Goal: Task Accomplishment & Management: Use online tool/utility

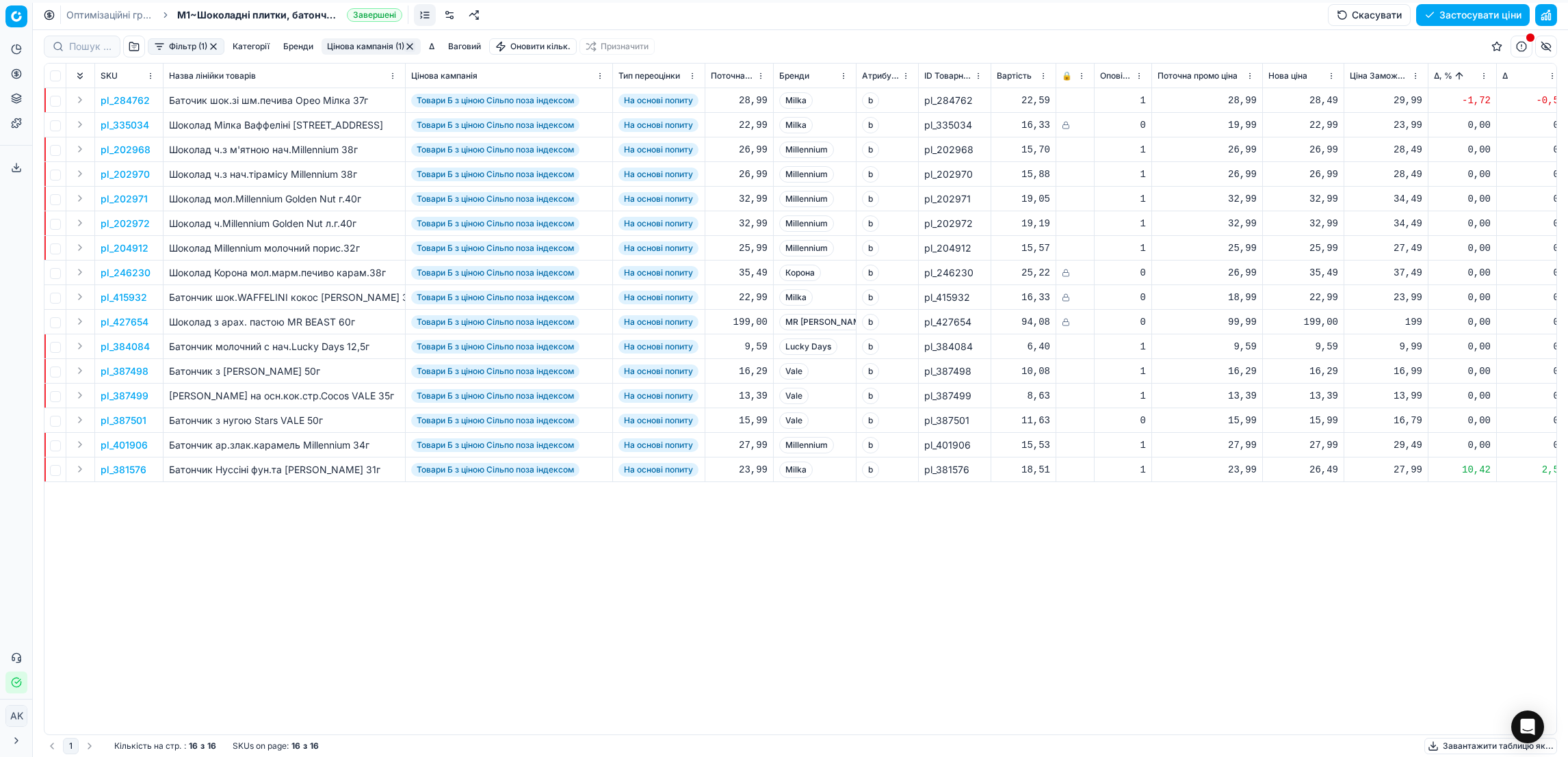
click at [74, 16] on link "Оптимізаційні групи" at bounding box center [110, 14] width 88 height 13
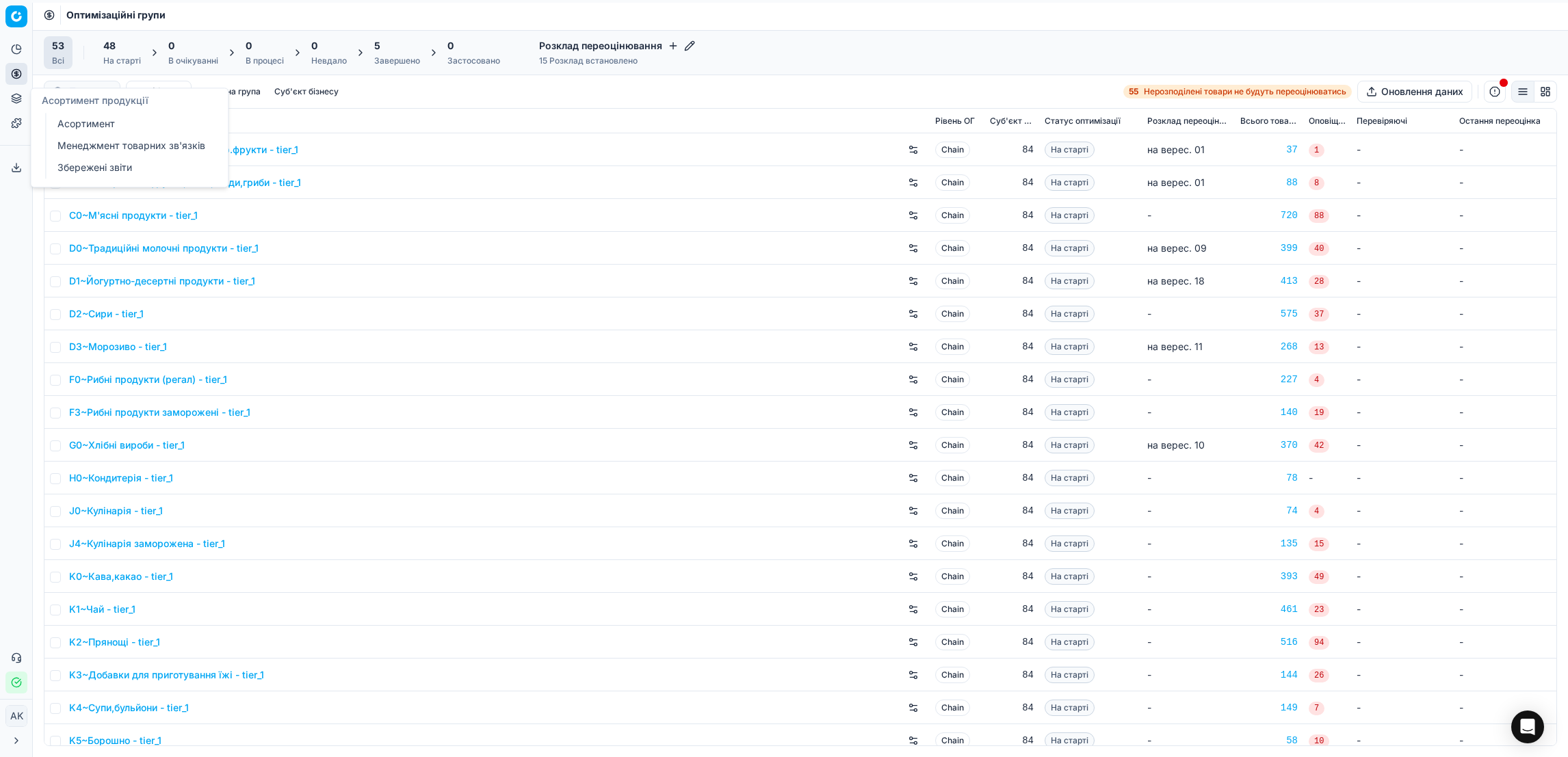
click at [11, 102] on icon at bounding box center [16, 99] width 11 height 11
click at [72, 126] on link "Асортимент" at bounding box center [132, 123] width 160 height 19
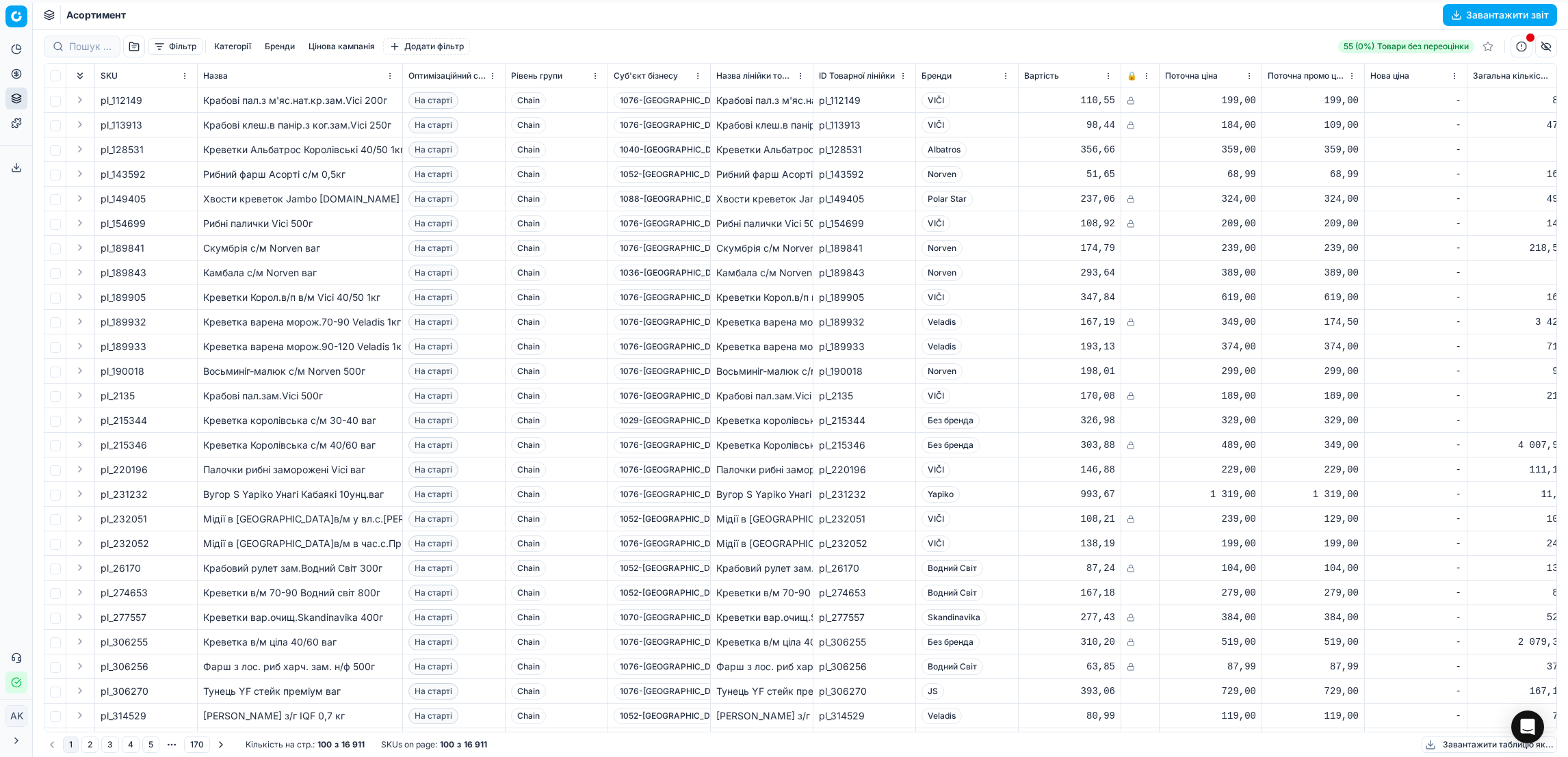
click at [1483, 7] on button "Завантажити звіт" at bounding box center [1499, 15] width 114 height 22
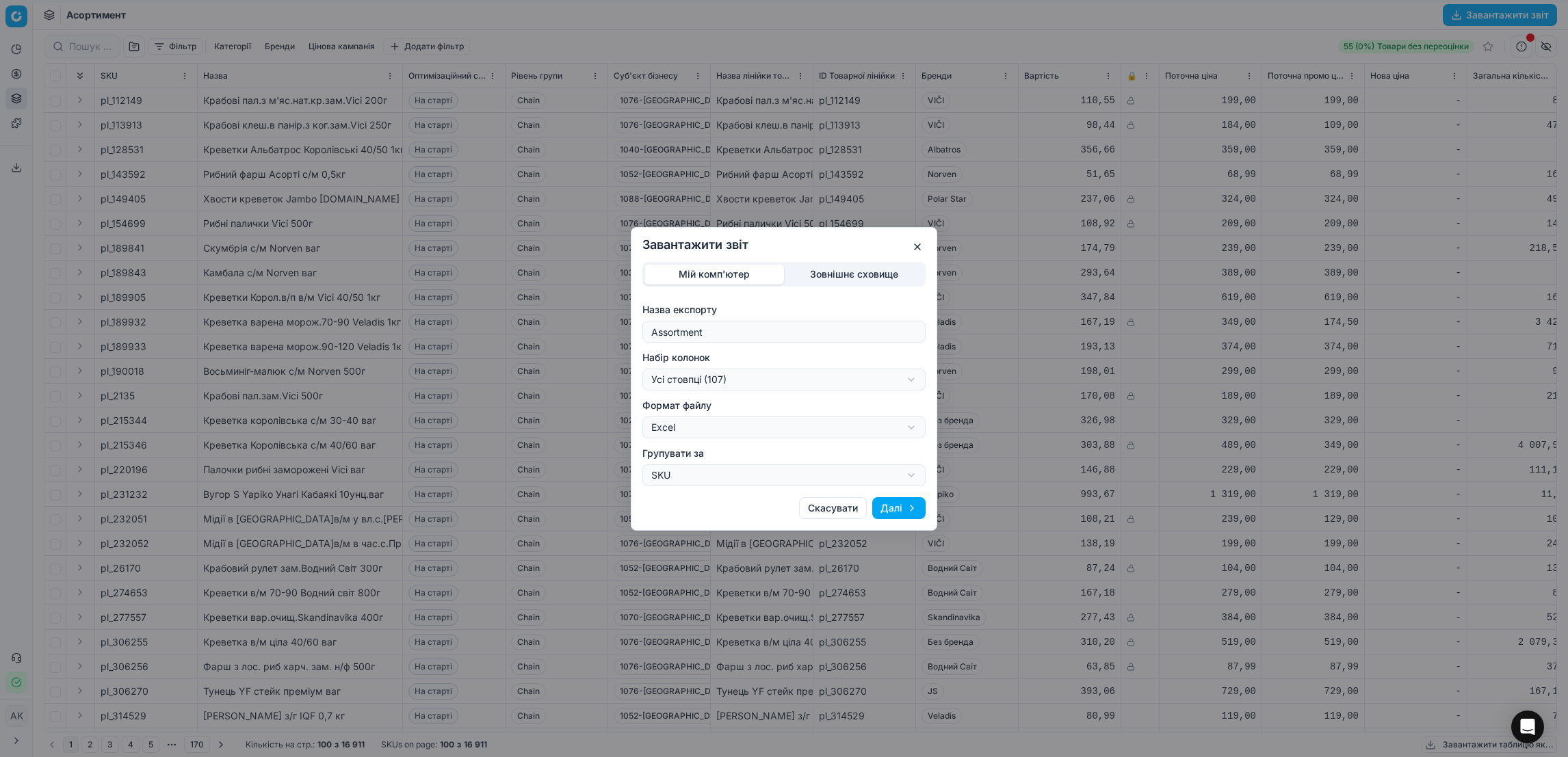
click at [897, 509] on button "Далі" at bounding box center [898, 508] width 53 height 22
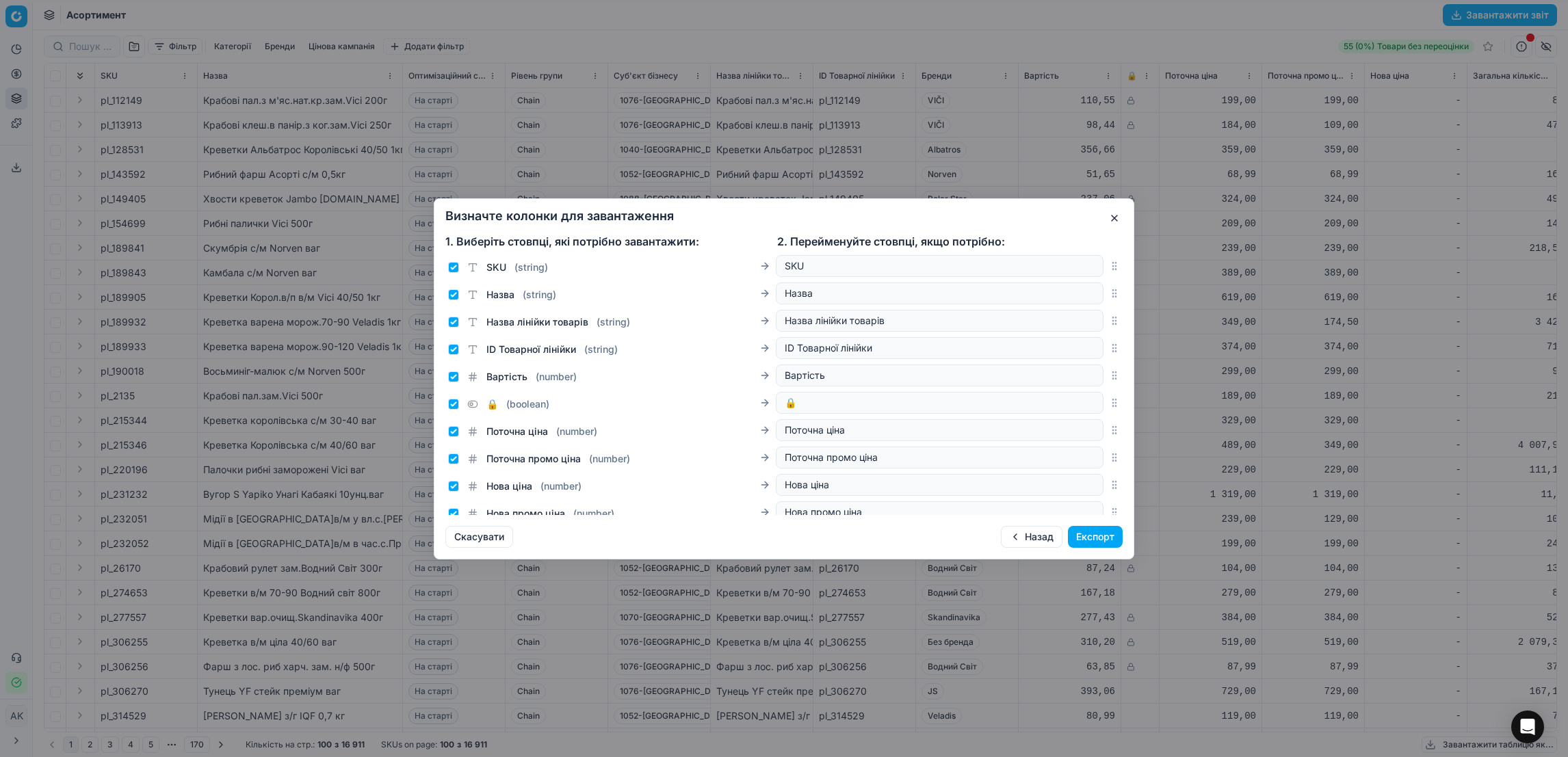
click at [1099, 546] on button "Експорт" at bounding box center [1094, 536] width 55 height 22
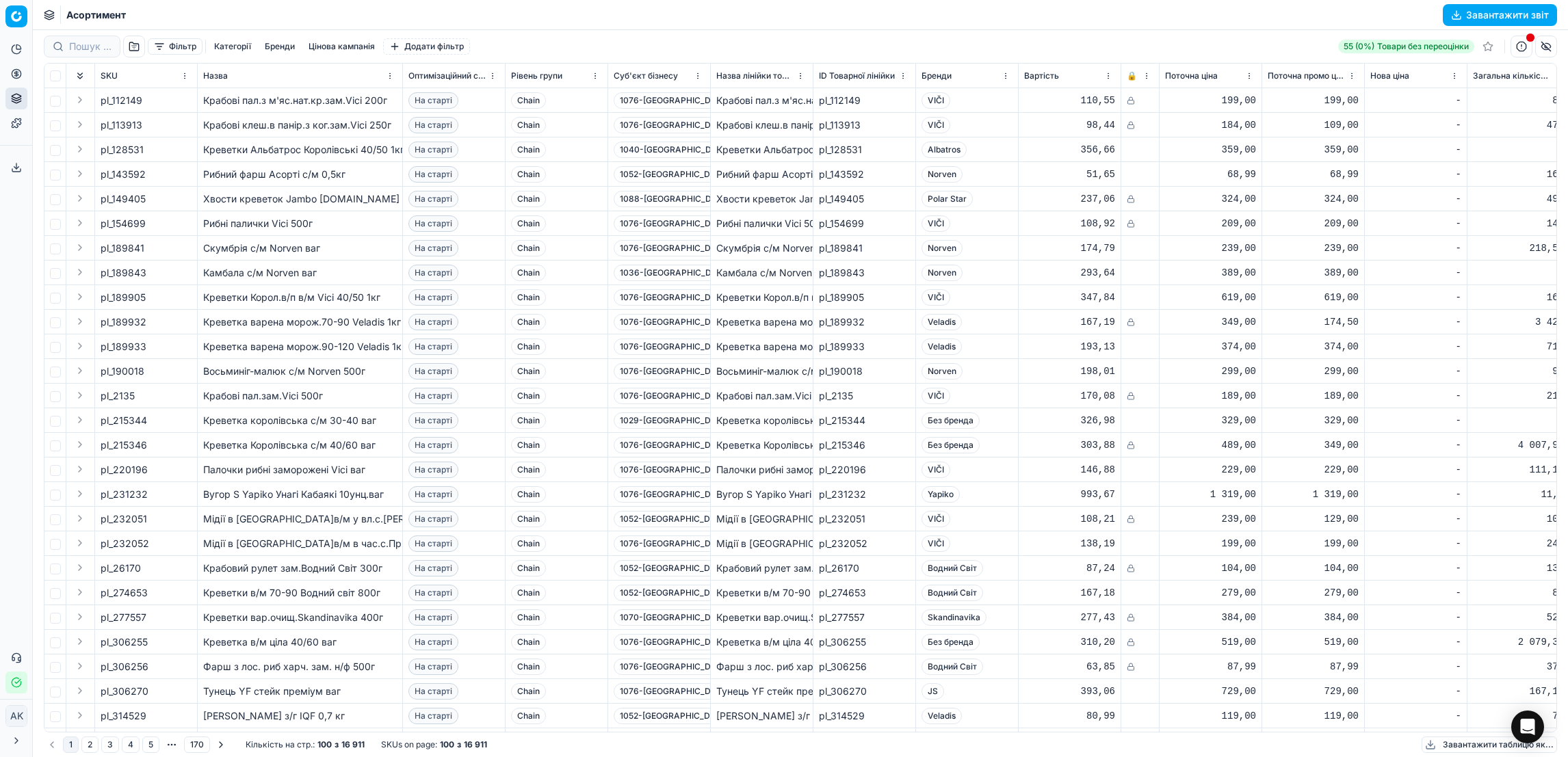
click at [23, 167] on button "Сервіс експорту" at bounding box center [16, 168] width 22 height 22
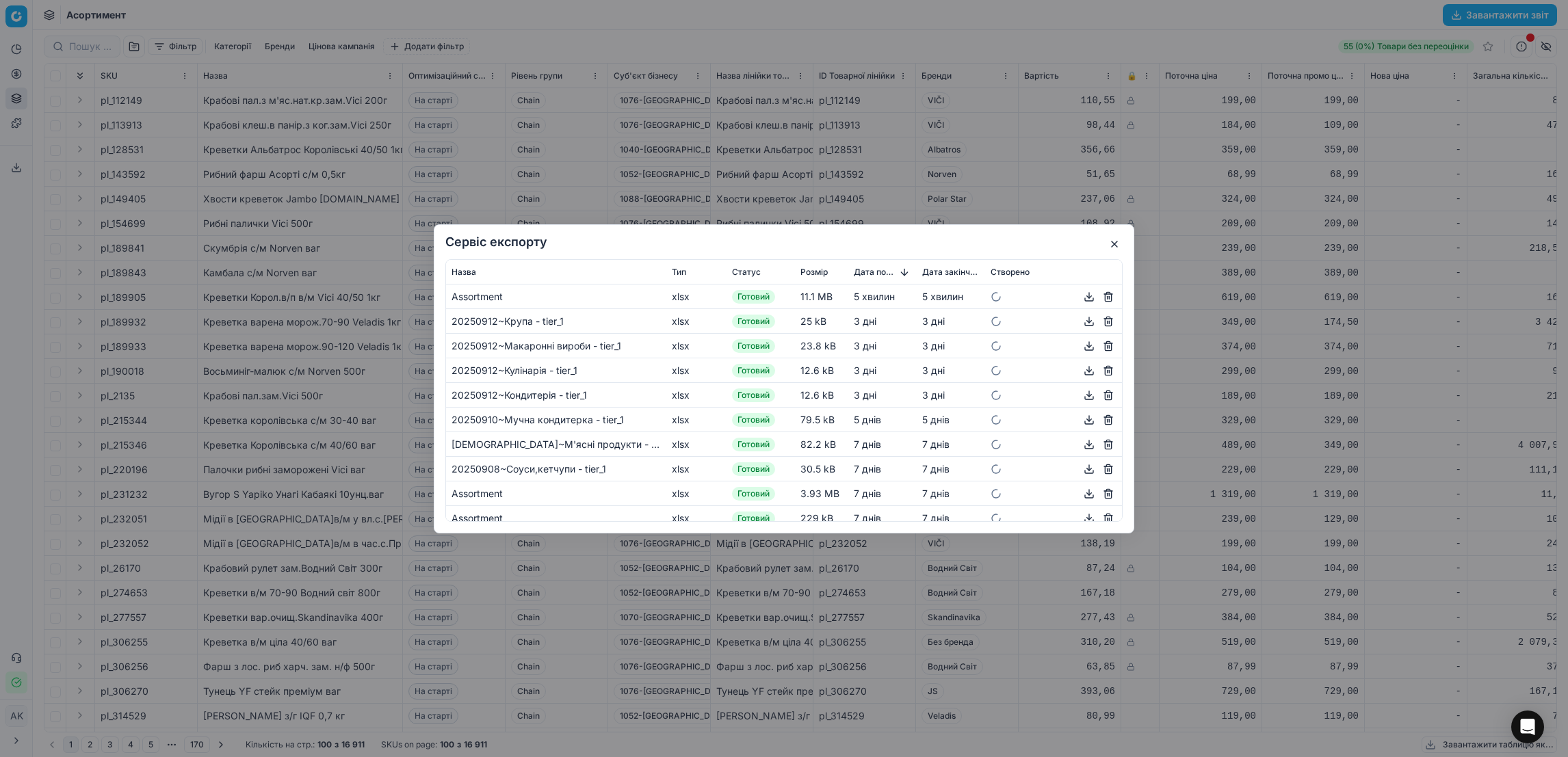
click at [1081, 297] on button "button" at bounding box center [1089, 296] width 16 height 16
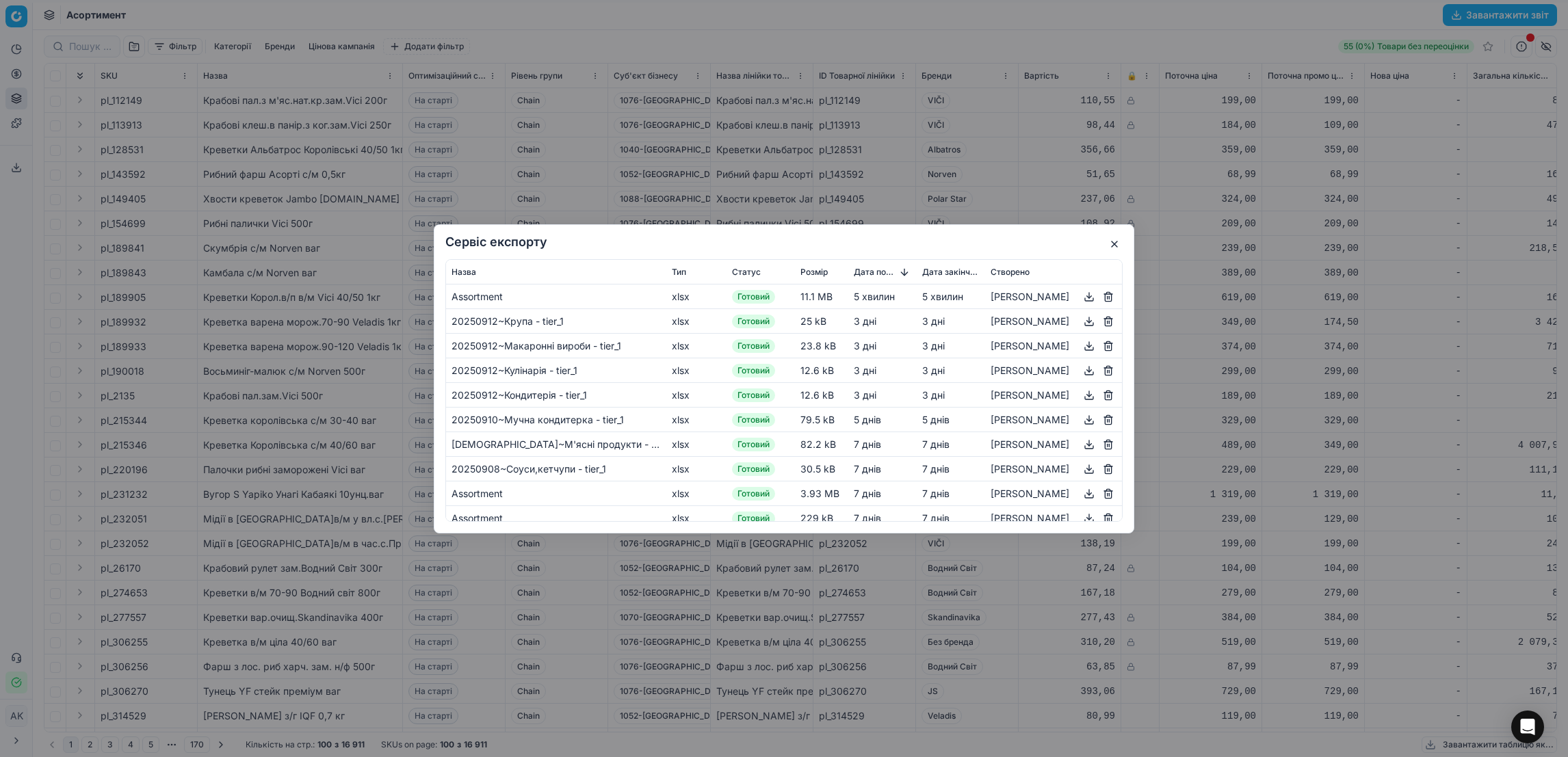
click at [1111, 242] on button "button" at bounding box center [1114, 244] width 16 height 16
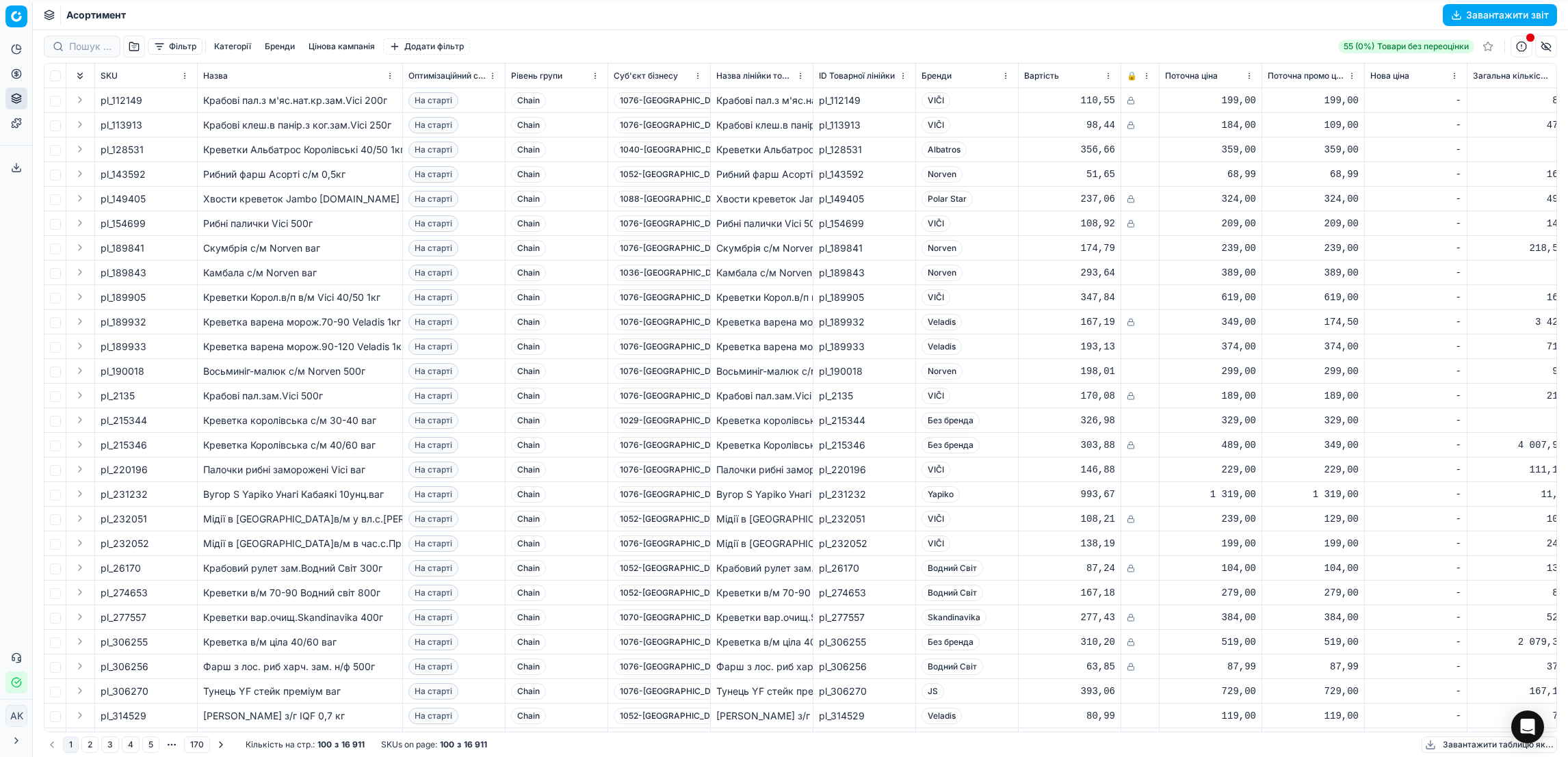
click at [11, 744] on icon at bounding box center [16, 741] width 11 height 11
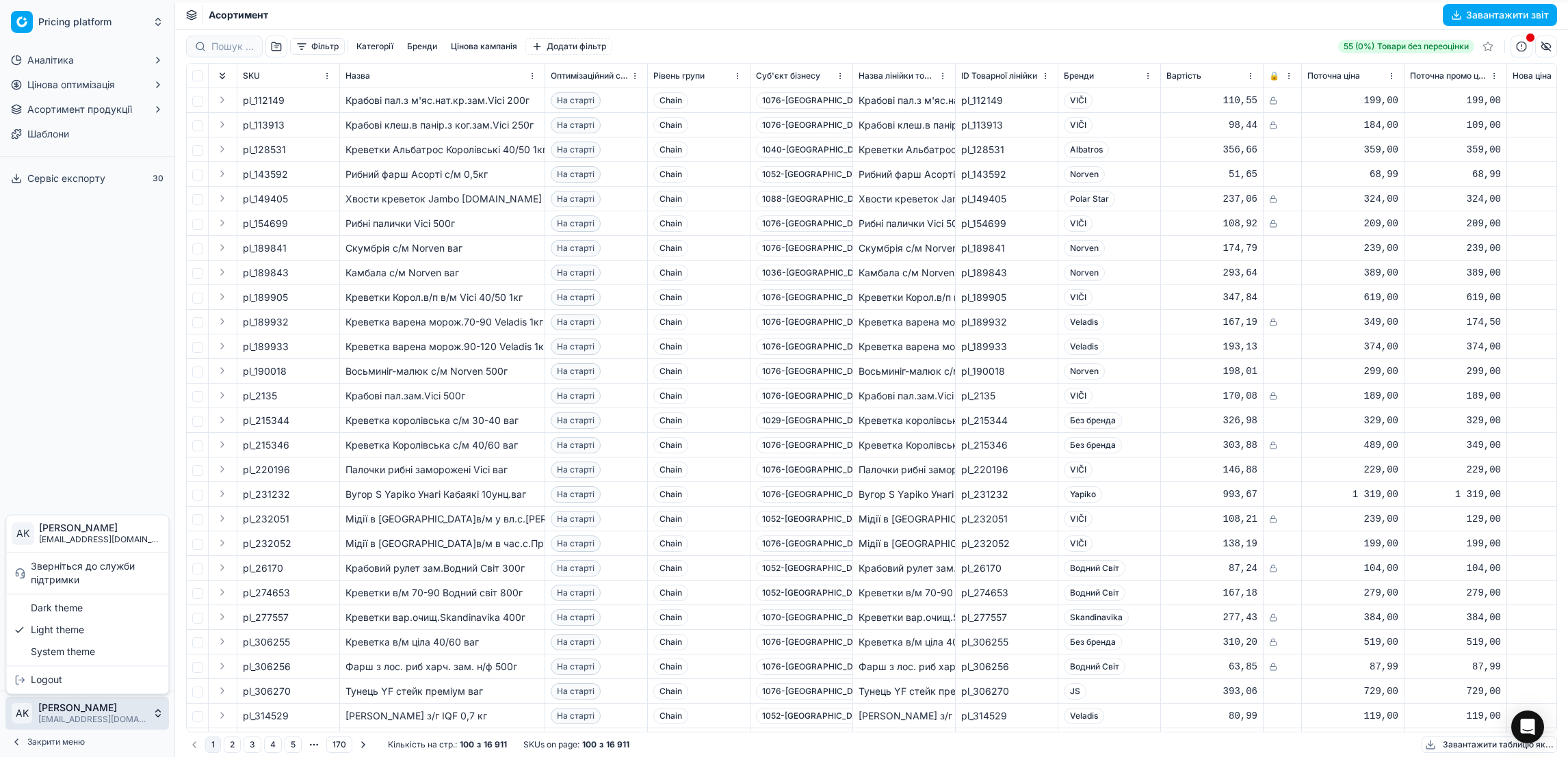
click at [93, 722] on html "Pricing platform Аналітика Цінова оптимізація Асортимент продукції Шаблони Серв…" at bounding box center [784, 378] width 1568 height 757
click at [95, 606] on div "Dark theme" at bounding box center [87, 608] width 157 height 22
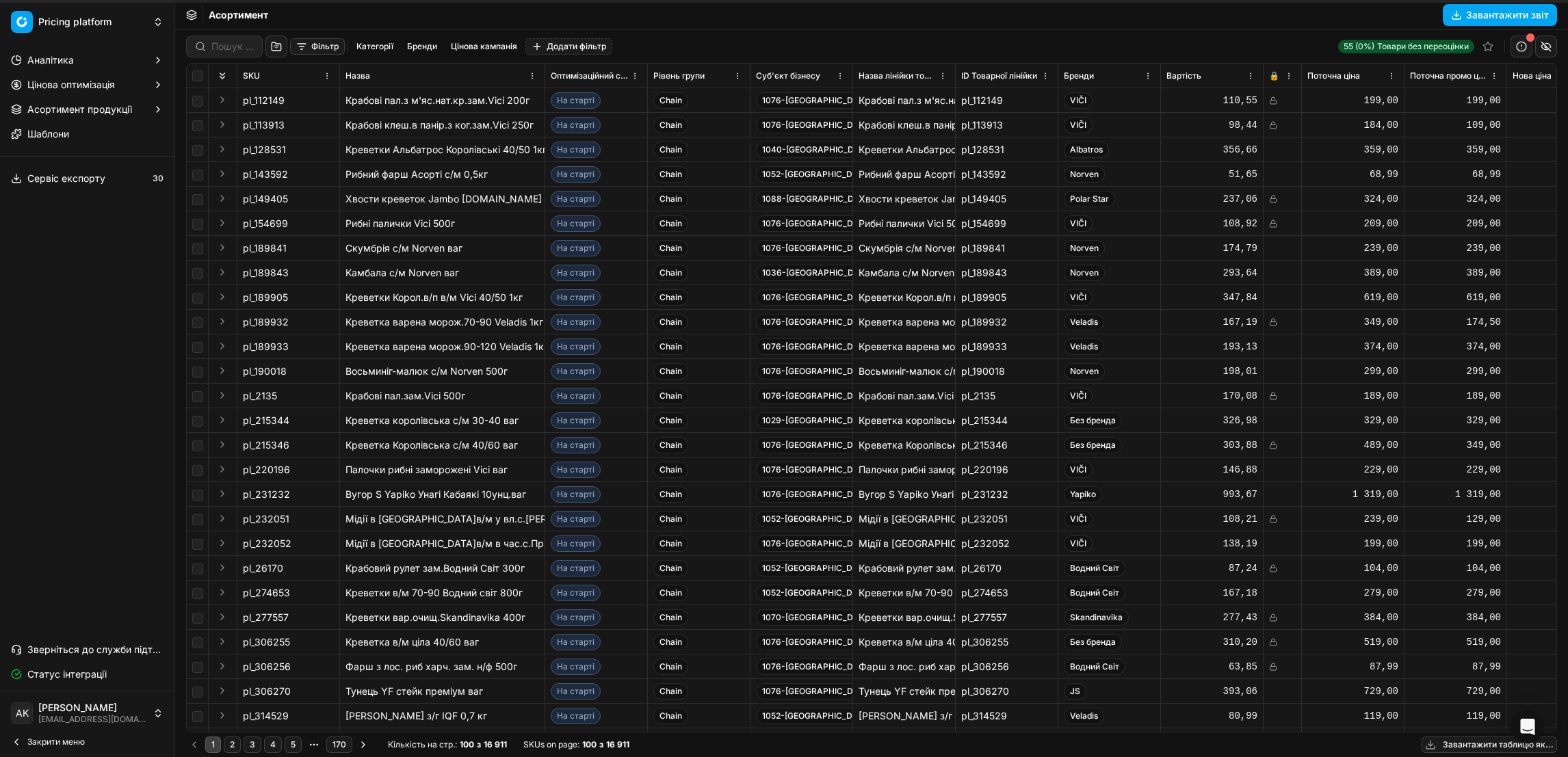
click at [18, 742] on icon at bounding box center [16, 742] width 11 height 11
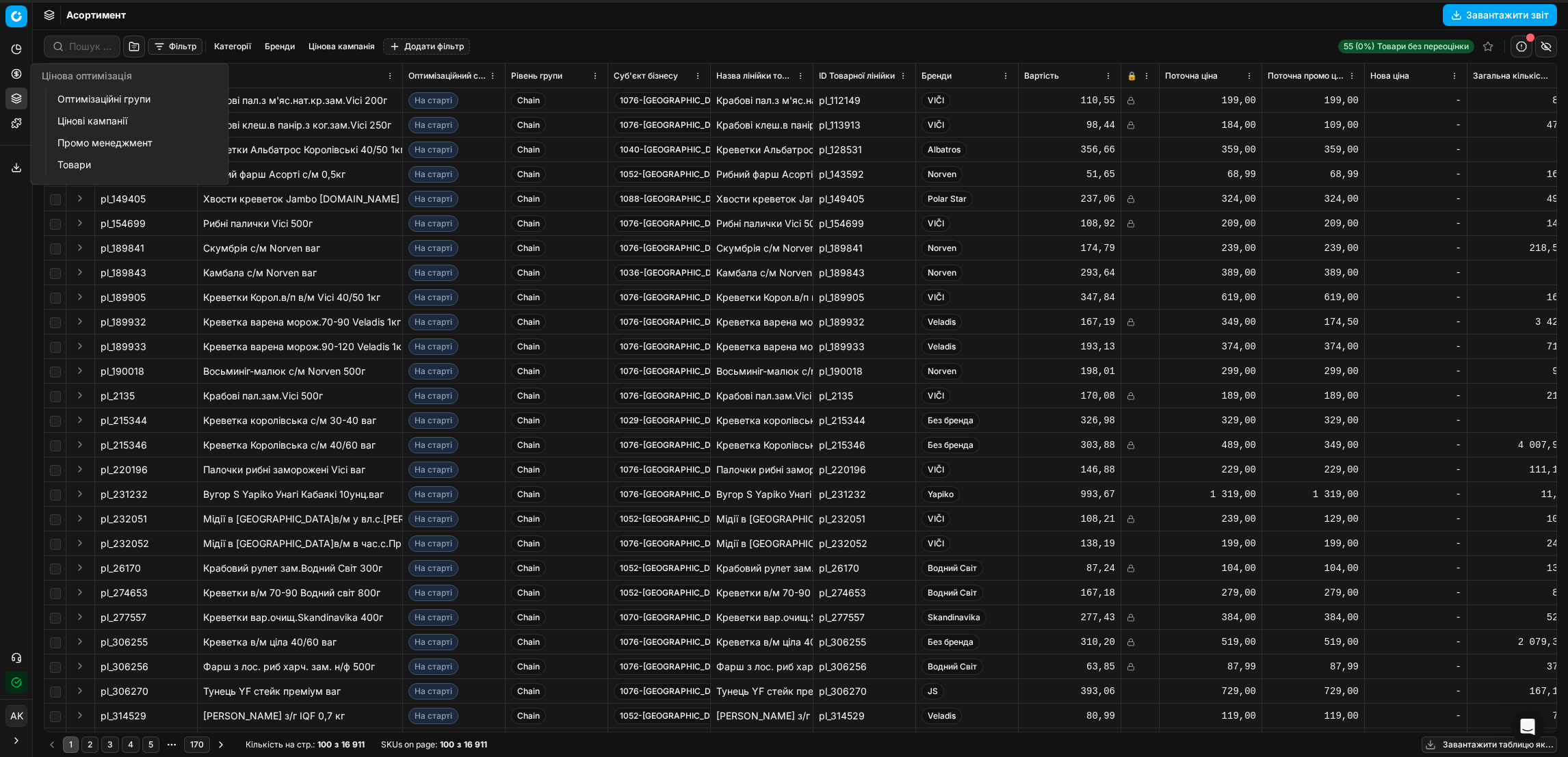
click at [96, 100] on link "Оптимізаційні групи" at bounding box center [132, 99] width 160 height 19
